Goal: Transaction & Acquisition: Book appointment/travel/reservation

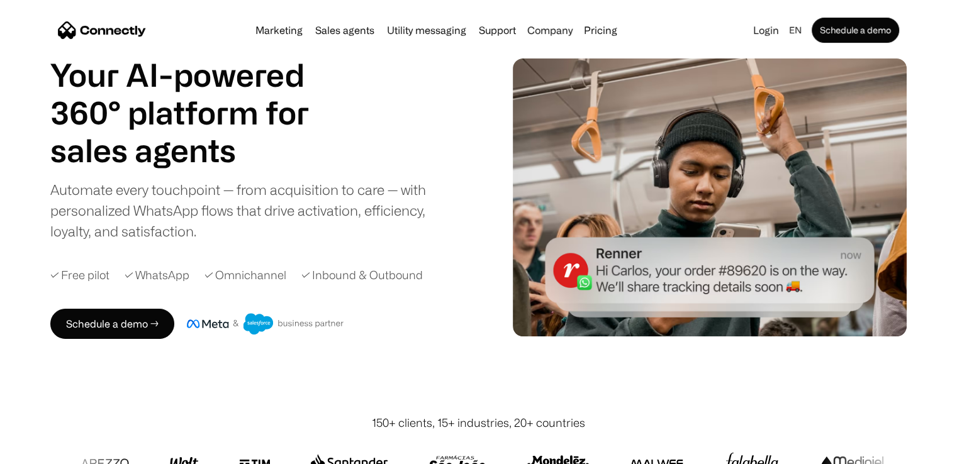
scroll to position [50, 0]
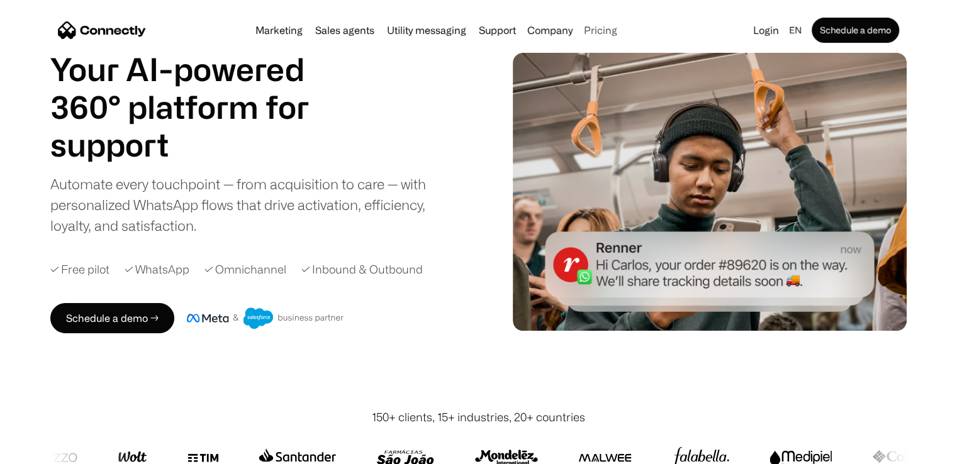
click at [603, 34] on link "Pricing" at bounding box center [600, 30] width 43 height 10
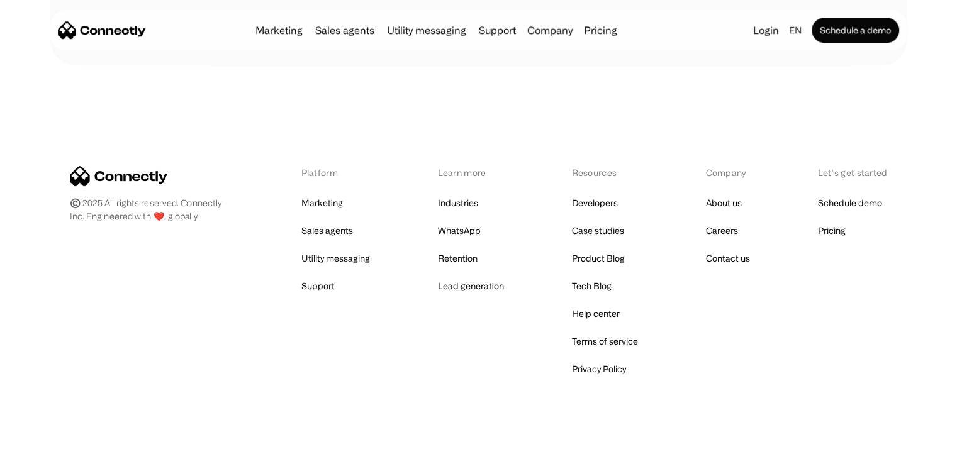
scroll to position [686, 0]
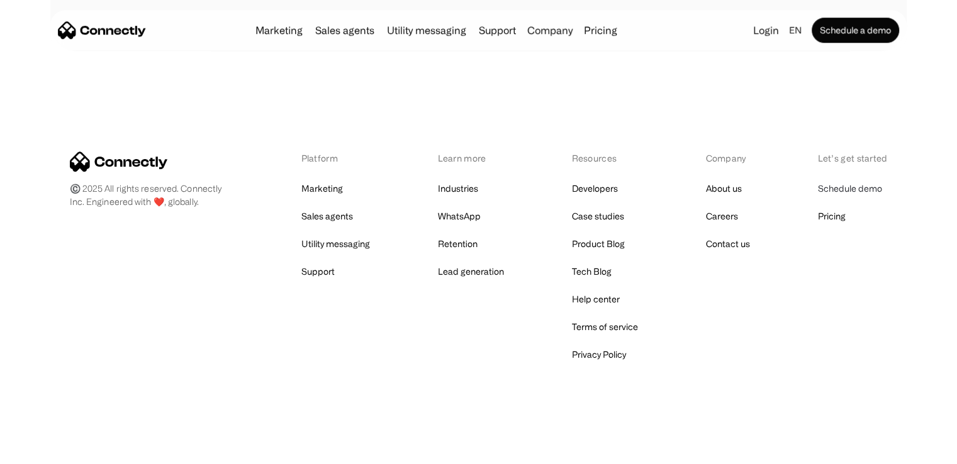
click at [828, 185] on link "Schedule demo" at bounding box center [849, 189] width 64 height 18
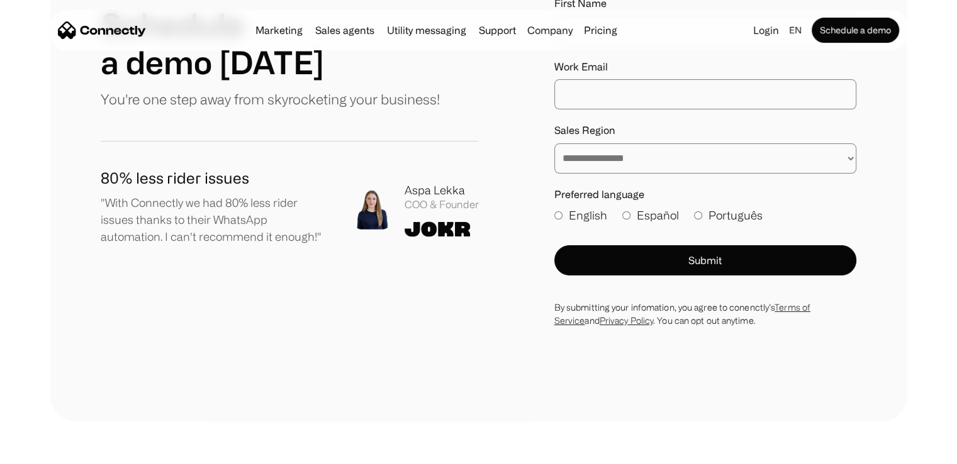
scroll to position [241, 0]
